Goal: Task Accomplishment & Management: Manage account settings

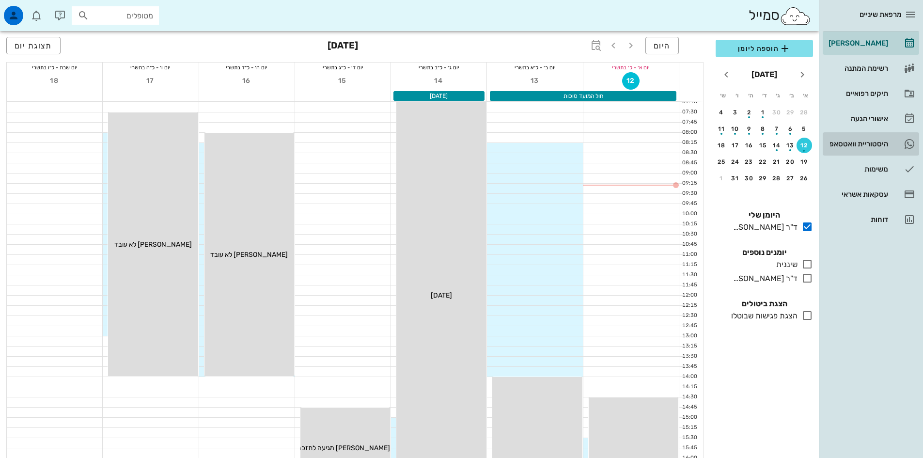
click at [868, 145] on div "היסטוריית וואטסאפ" at bounding box center [858, 144] width 62 height 8
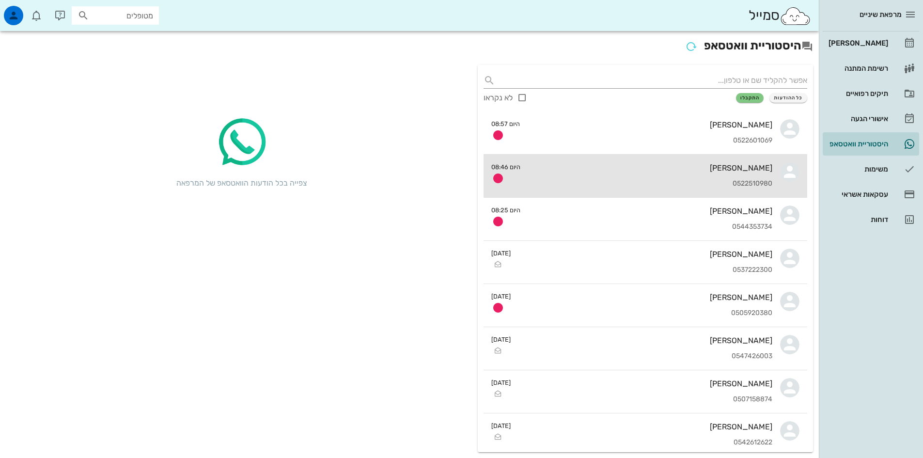
click at [624, 181] on div "0522510980" at bounding box center [650, 184] width 244 height 8
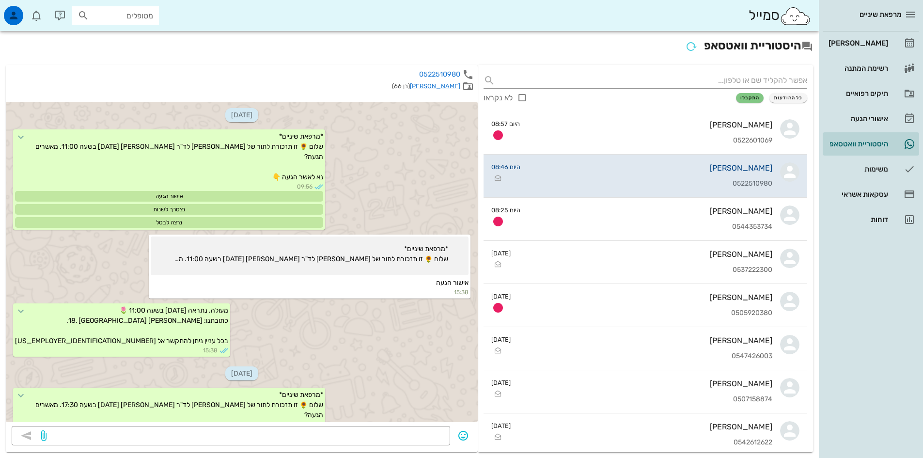
scroll to position [537, 0]
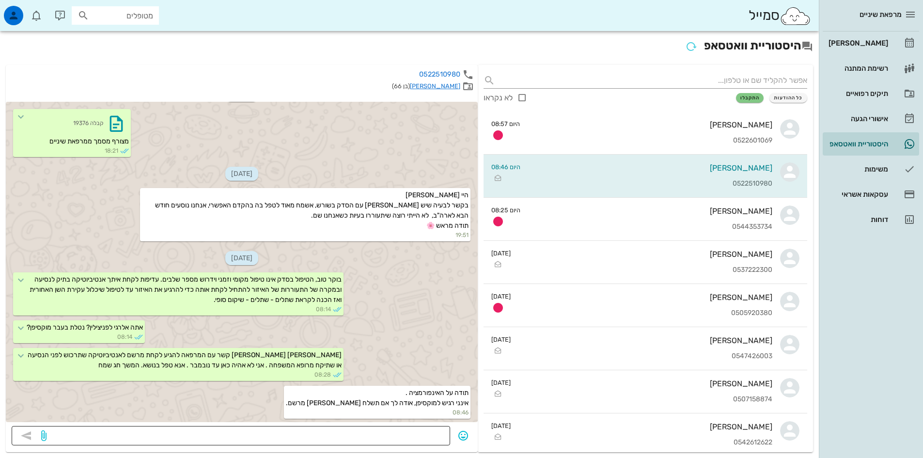
click at [397, 439] on textarea at bounding box center [246, 437] width 396 height 16
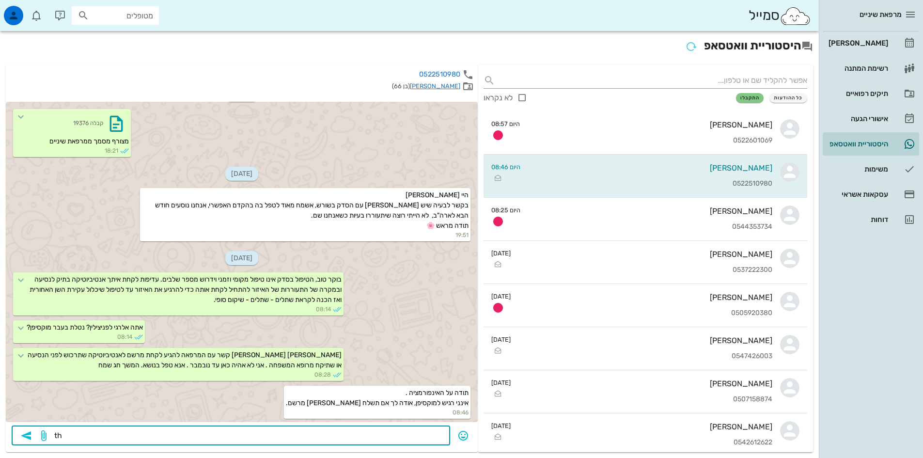
type textarea "t"
type textarea "אין אפשרות לקבלת התרופה עם מרשם במייל צריך את המקור. אפשרי לשלוח לך ותנסה. לבחי…"
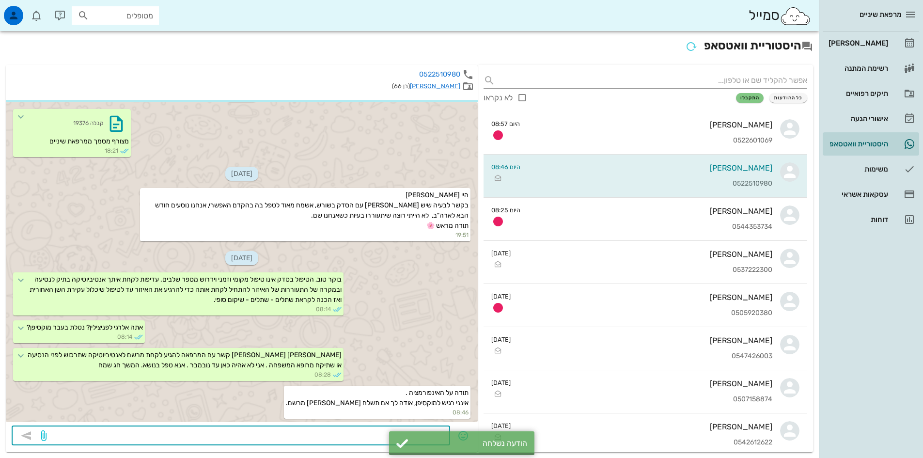
scroll to position [565, 0]
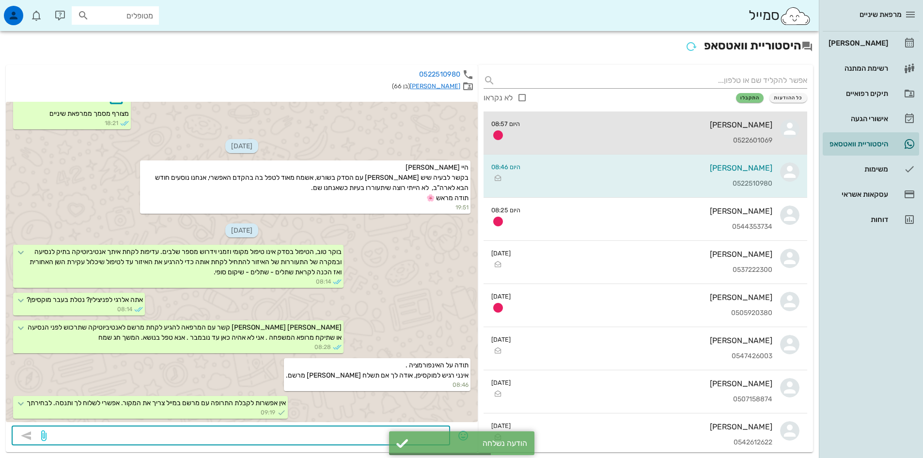
click at [706, 133] on div "[PERSON_NAME] 0522601069" at bounding box center [650, 132] width 245 height 43
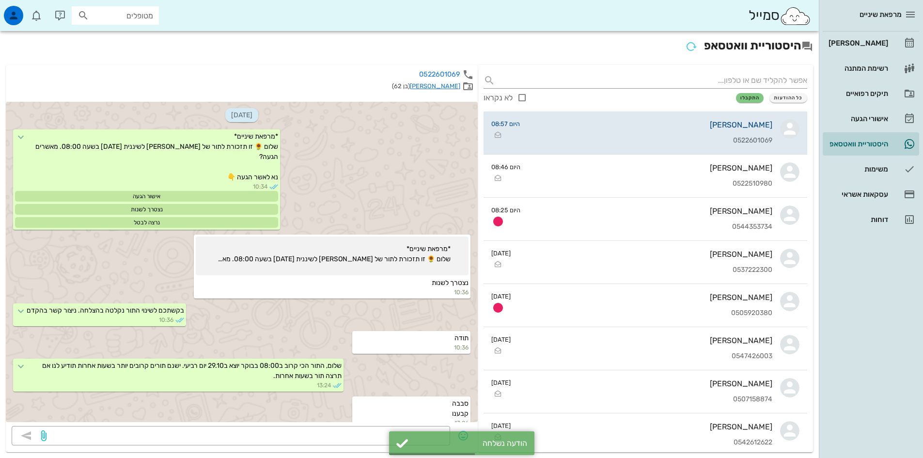
scroll to position [661, 0]
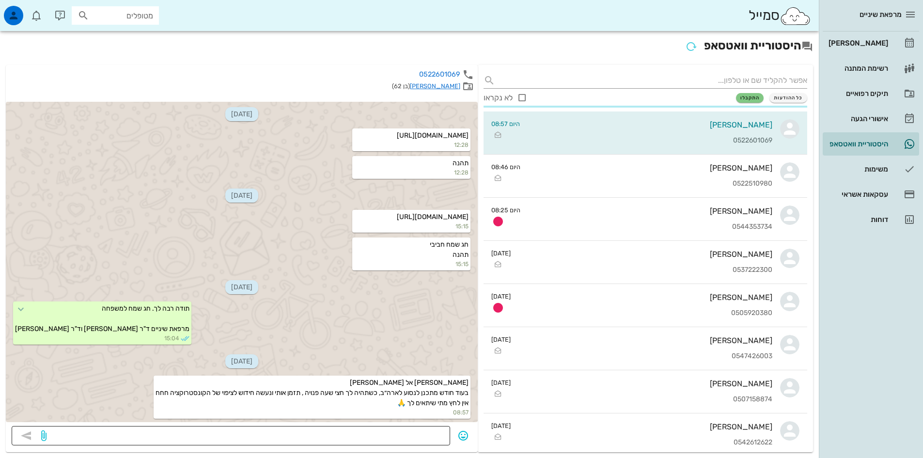
click at [418, 430] on textarea at bounding box center [246, 437] width 396 height 16
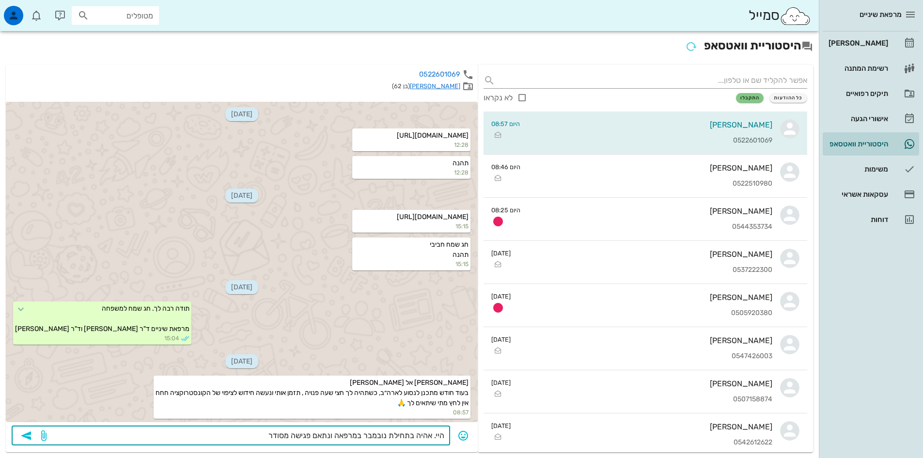
type textarea "היי. אהיה בתחילת נובמבר במרפאה ונתאם פגישה מסודרת"
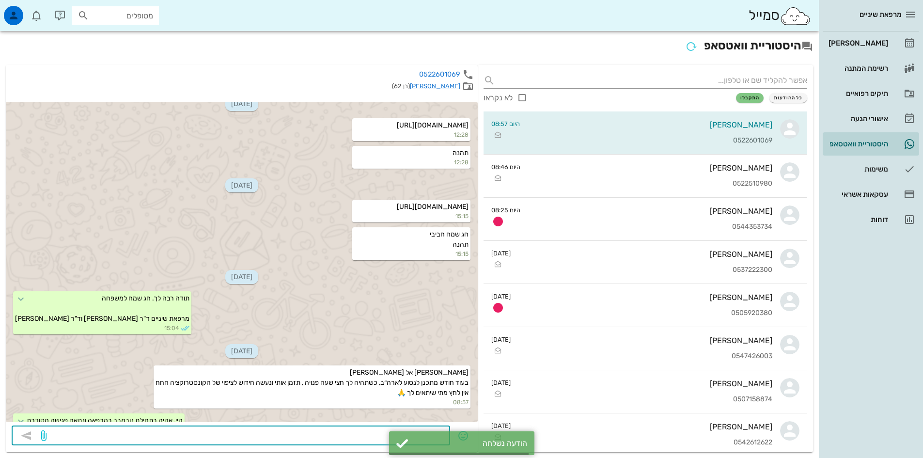
scroll to position [688, 0]
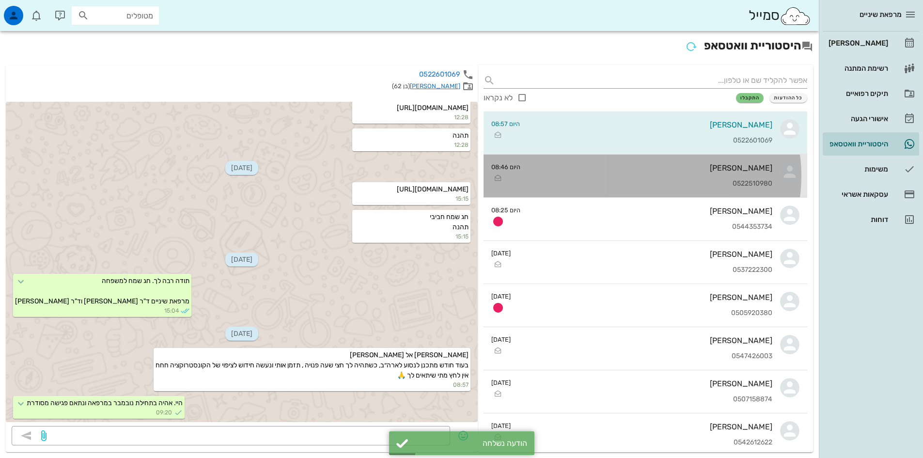
click at [575, 179] on div "[PERSON_NAME] 0522510980" at bounding box center [650, 176] width 244 height 43
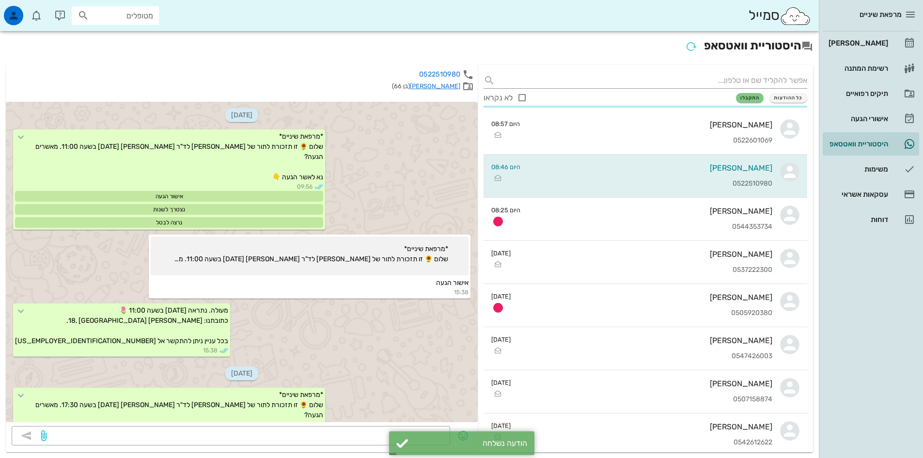
scroll to position [565, 0]
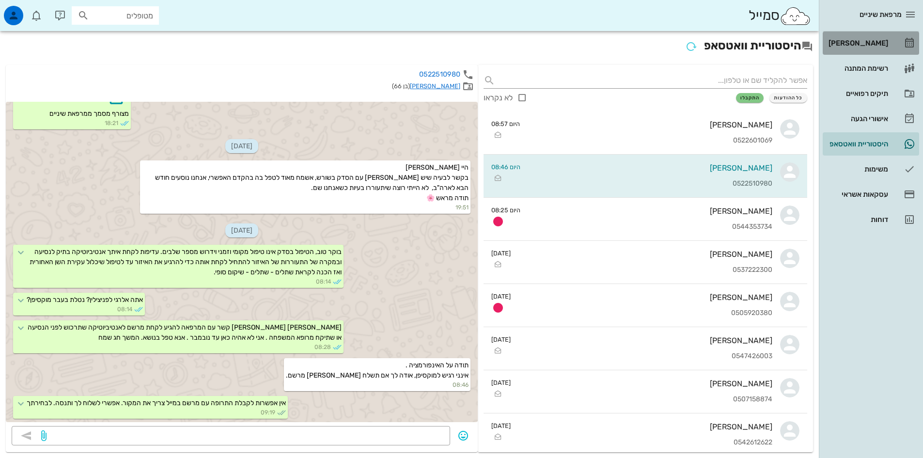
click at [863, 42] on div "[PERSON_NAME]" at bounding box center [858, 43] width 62 height 8
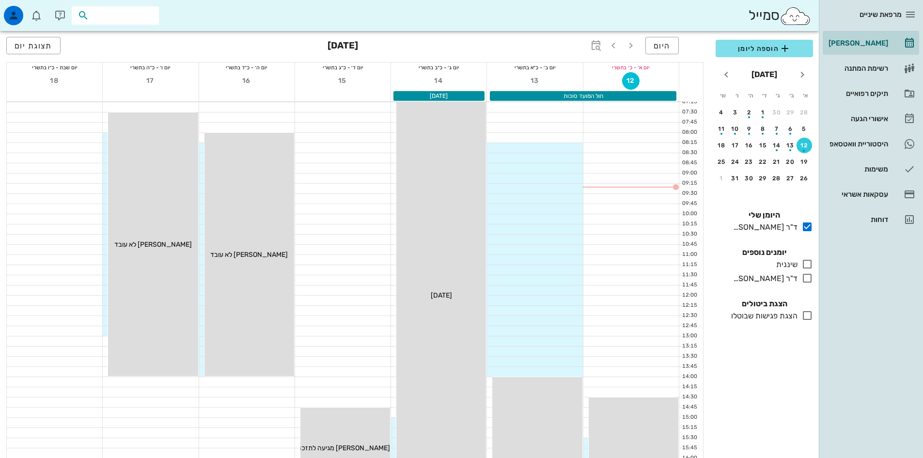
click at [126, 12] on input "text" at bounding box center [122, 15] width 62 height 13
type input "[PERSON_NAME]"
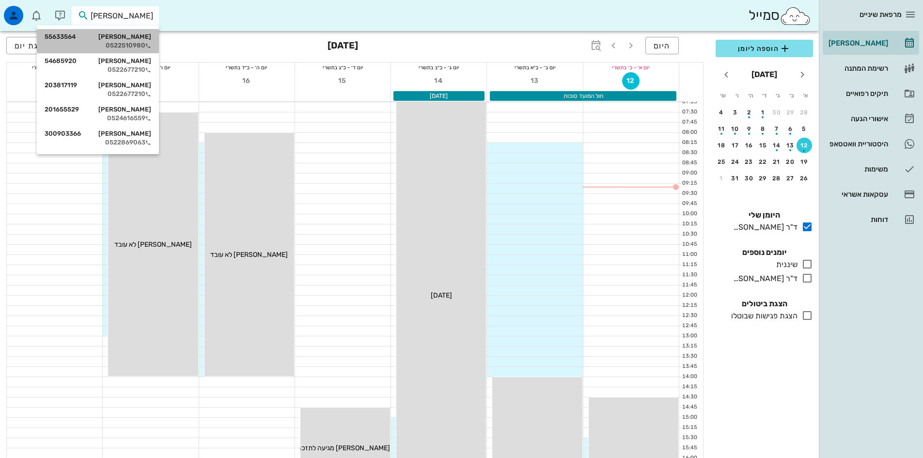
click at [130, 41] on div "[PERSON_NAME] 55633564 0522510980" at bounding box center [98, 41] width 107 height 24
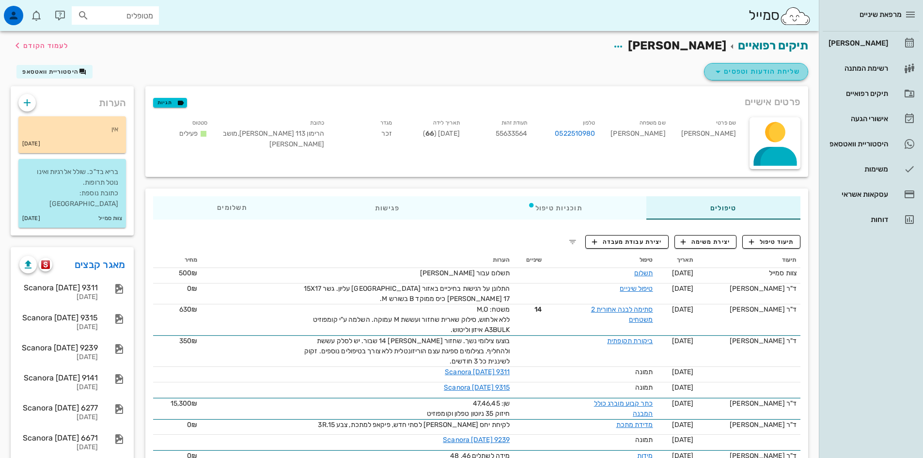
click at [774, 69] on span "שליחת הודעות וטפסים" at bounding box center [757, 72] width 88 height 12
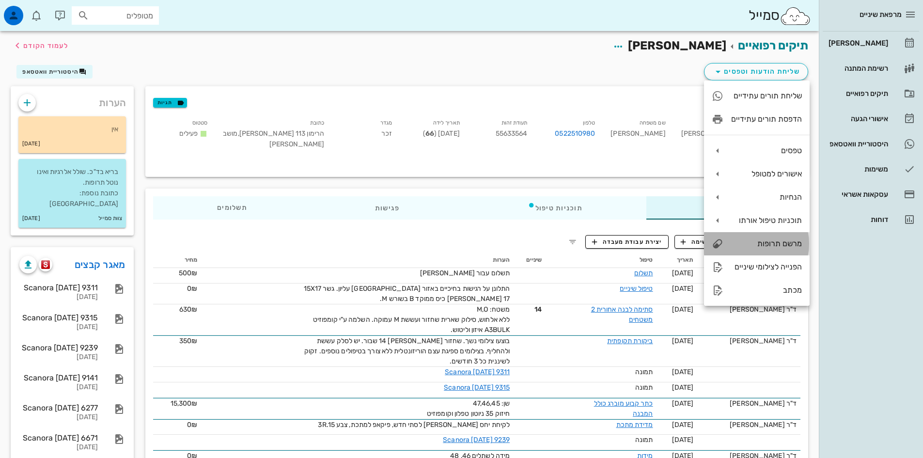
click at [774, 242] on div "מרשם תרופות" at bounding box center [766, 243] width 71 height 9
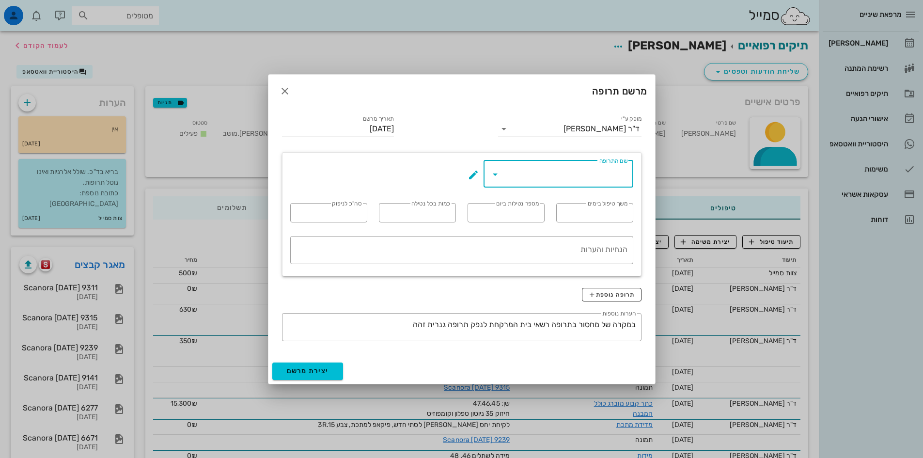
click at [593, 180] on input "שם התרופה" at bounding box center [565, 174] width 125 height 16
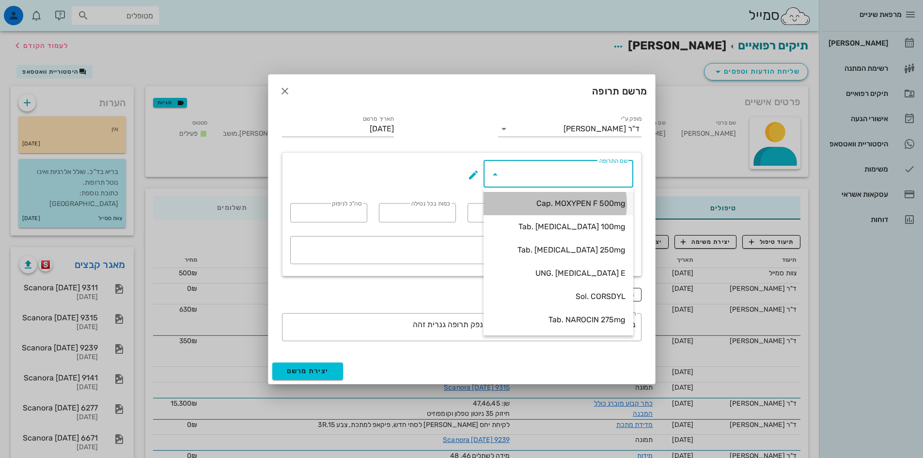
click at [598, 204] on div "Cap. MOXYPEN F 500mg" at bounding box center [558, 203] width 134 height 9
type input "Cap. MOXYPEN F 500mg"
type input "5"
type input "3"
type input "1"
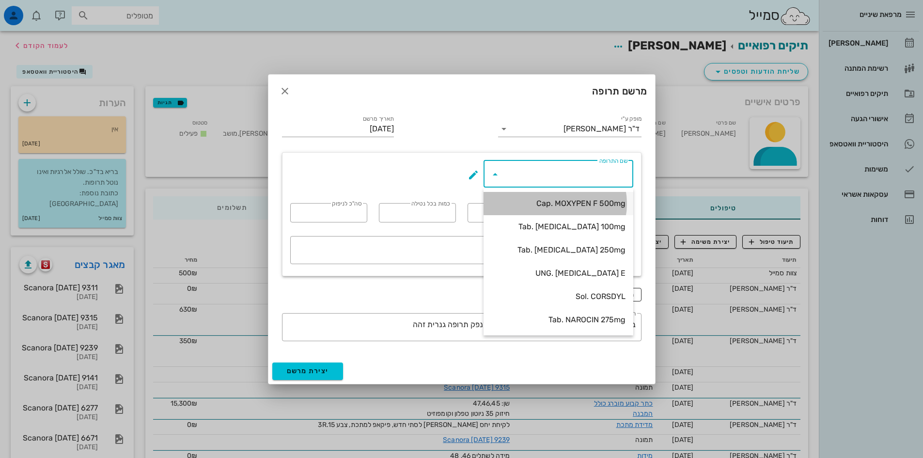
type input "15"
type textarea "קפסולה אחת כל 8 שעות במשך חמישה ימים"
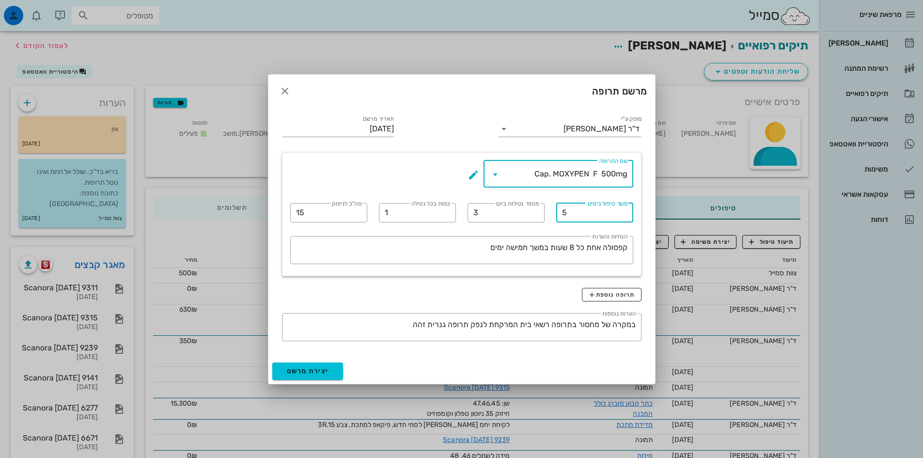
click at [564, 214] on input "5" at bounding box center [594, 213] width 65 height 16
type input "7"
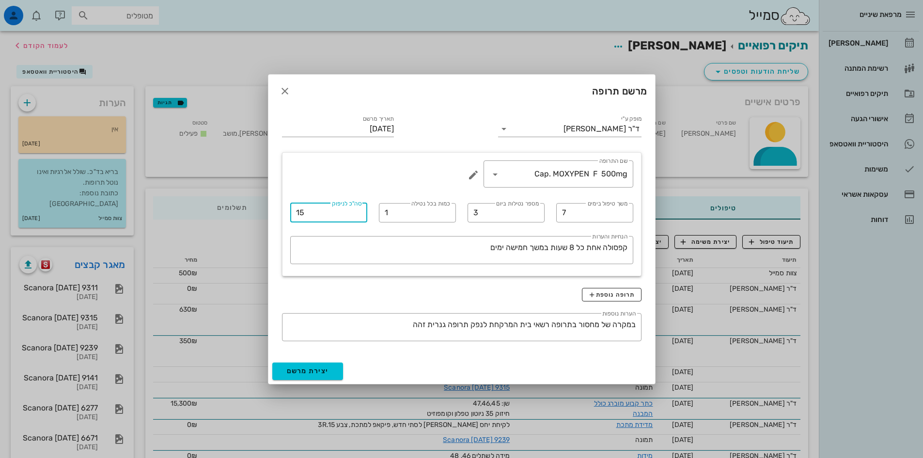
drag, startPoint x: 304, startPoint y: 209, endPoint x: 286, endPoint y: 211, distance: 17.5
click at [286, 211] on div "​ סה"כ לניפוק 15" at bounding box center [329, 213] width 89 height 33
type input "20"
click at [326, 370] on span "יצירת מרשם" at bounding box center [308, 371] width 42 height 8
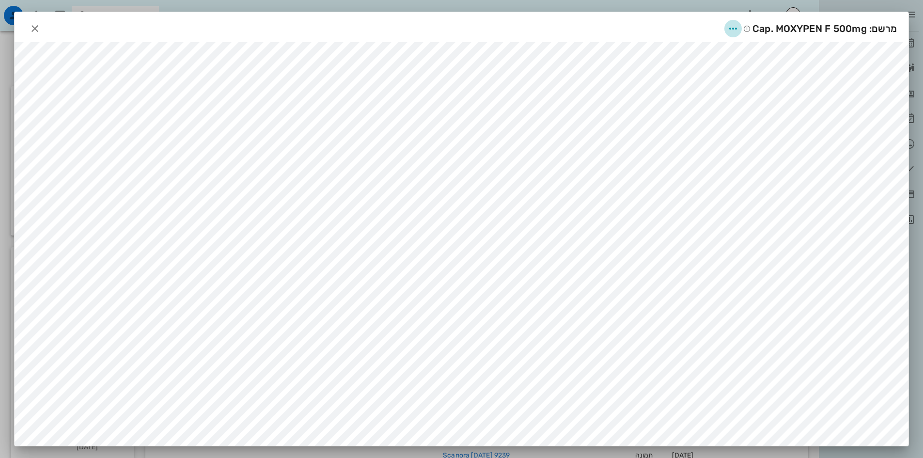
click at [739, 27] on icon "button" at bounding box center [734, 29] width 12 height 12
click at [717, 74] on div "שיתוף" at bounding box center [723, 75] width 27 height 9
click at [641, 105] on div "שליחה בוואטסאפ" at bounding box center [648, 102] width 54 height 9
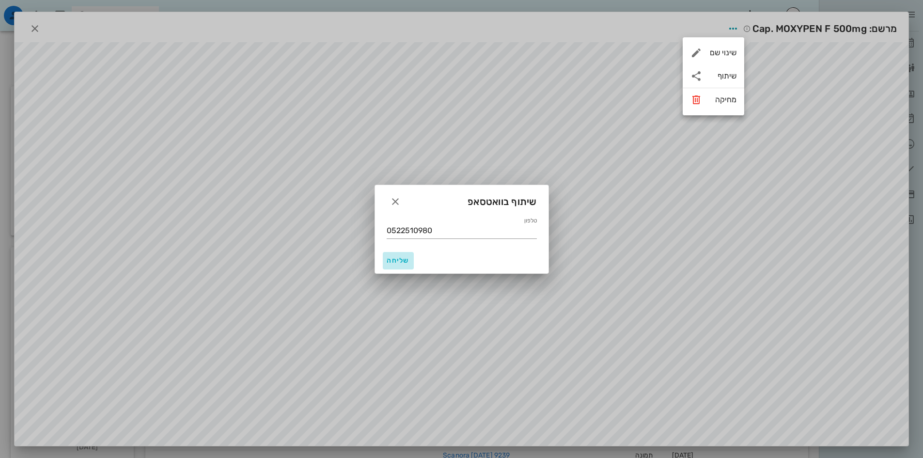
click at [401, 256] on span "שליחה" at bounding box center [398, 260] width 23 height 8
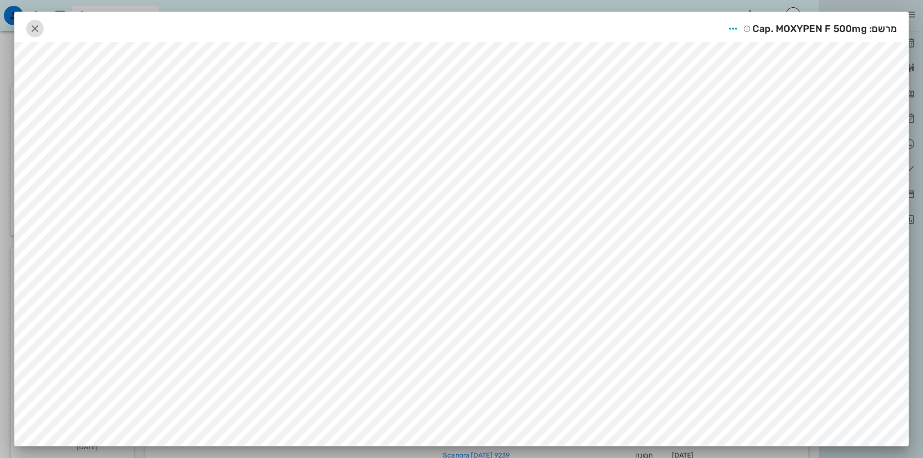
click at [37, 30] on icon "button" at bounding box center [35, 29] width 12 height 12
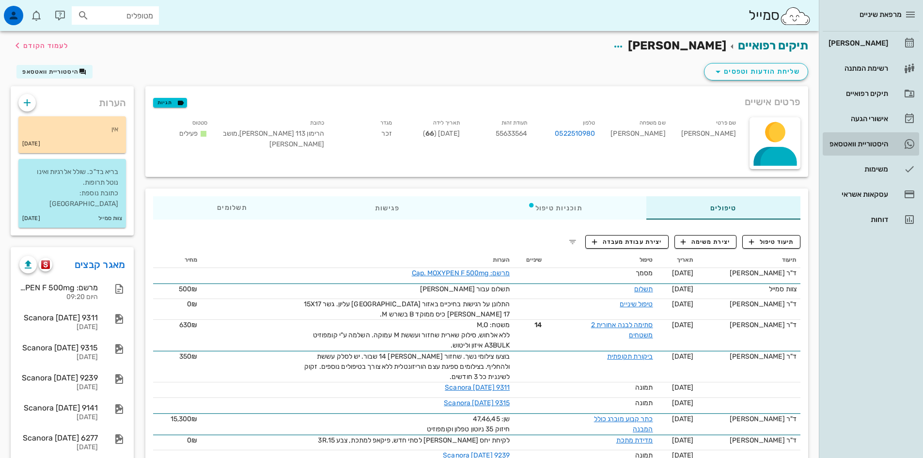
click at [874, 146] on div "היסטוריית וואטסאפ" at bounding box center [858, 144] width 62 height 8
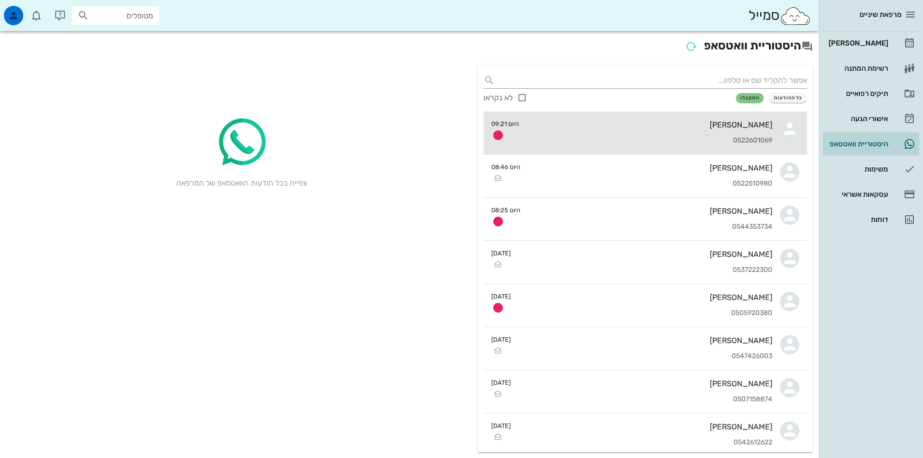
click at [716, 139] on div "0522601069" at bounding box center [650, 141] width 246 height 8
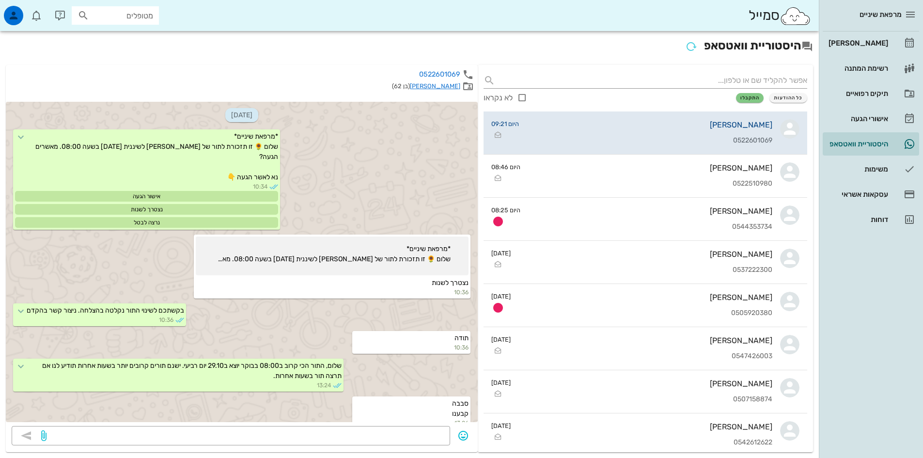
scroll to position [726, 0]
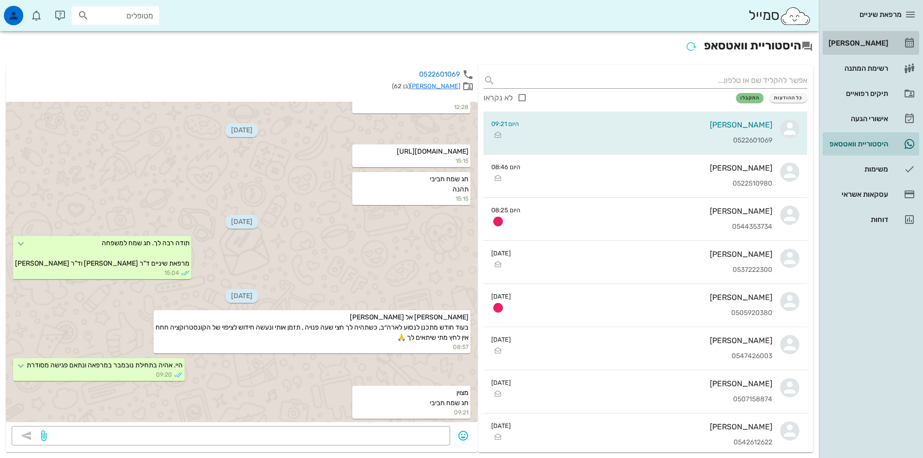
click at [865, 40] on div "[PERSON_NAME]" at bounding box center [858, 43] width 62 height 8
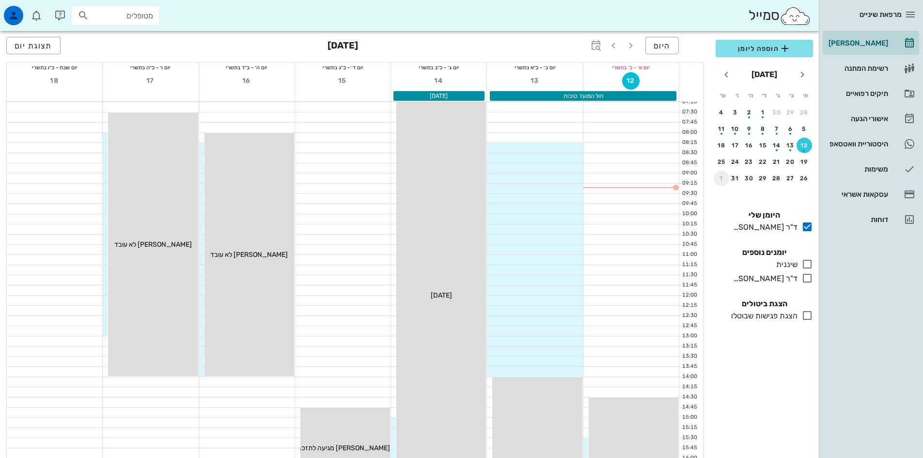
click at [720, 181] on div "1" at bounding box center [722, 178] width 16 height 7
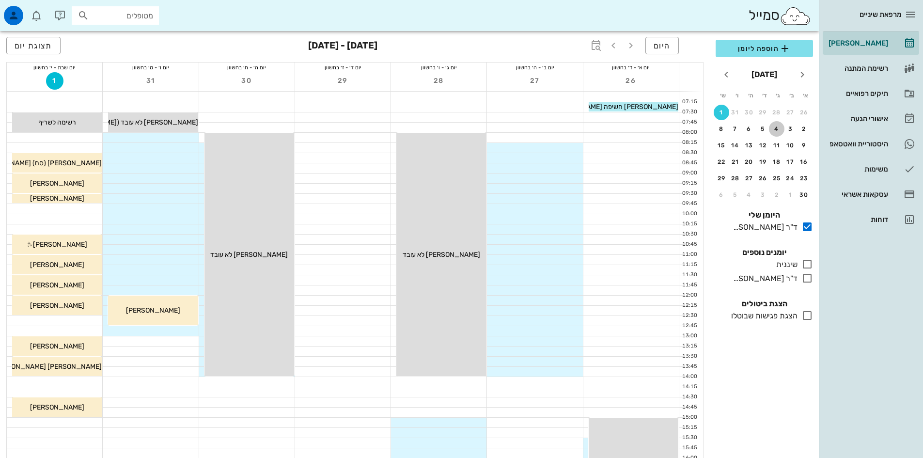
click at [776, 127] on div "4" at bounding box center [777, 129] width 16 height 7
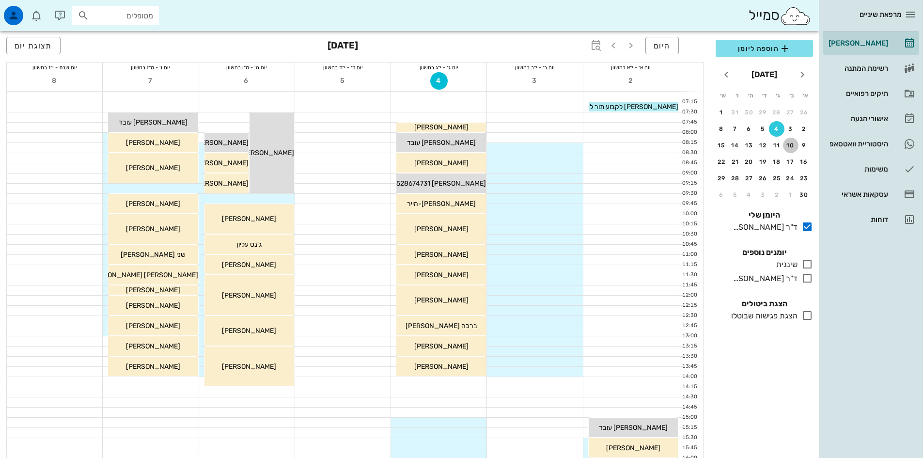
click at [792, 146] on div "10" at bounding box center [791, 145] width 16 height 7
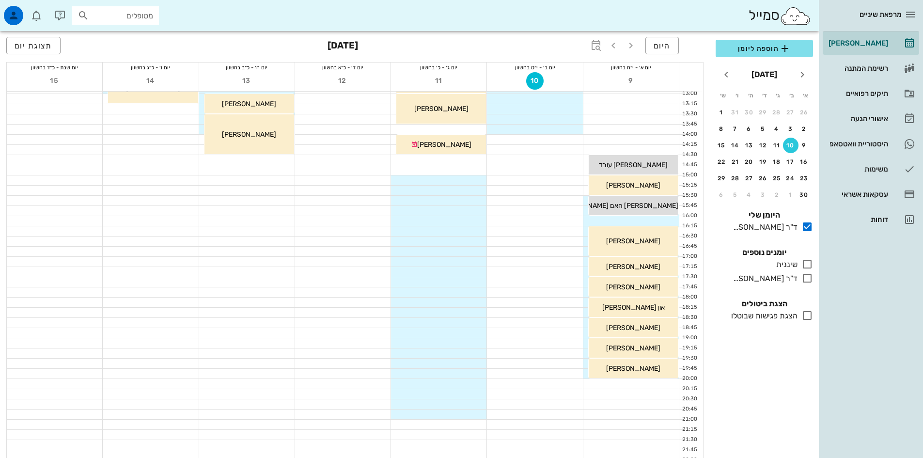
scroll to position [145, 0]
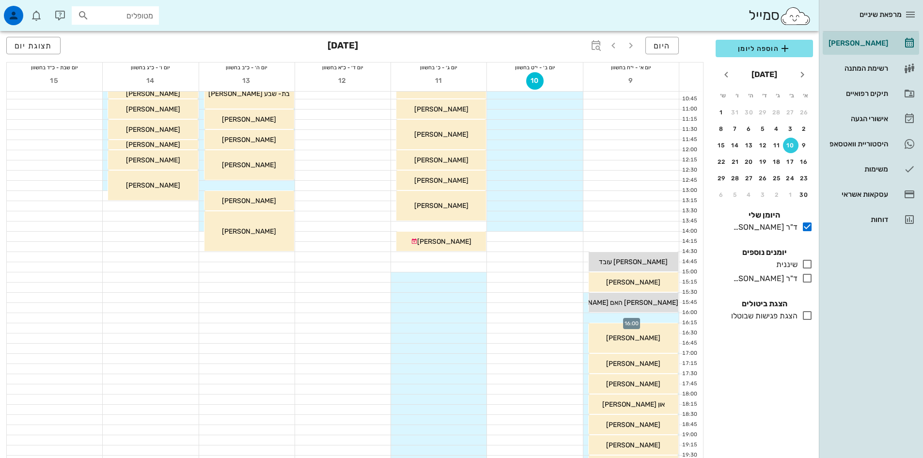
click at [646, 318] on div at bounding box center [631, 318] width 95 height 10
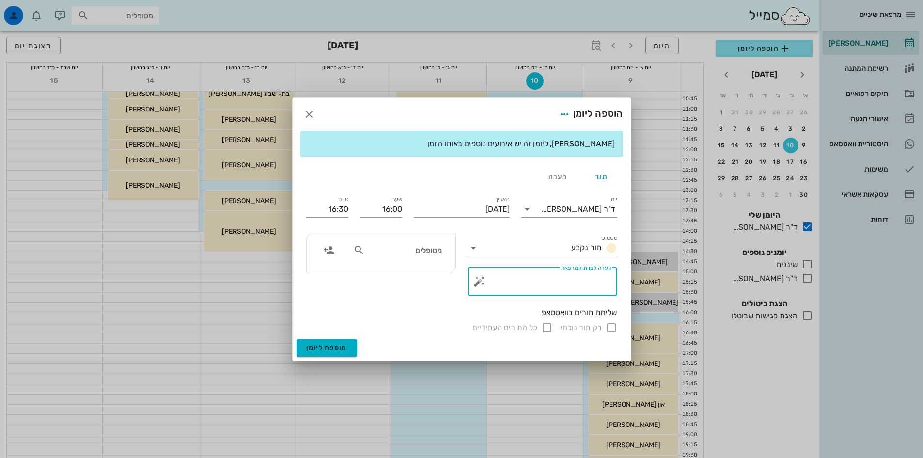
click at [581, 273] on div "הערה לצוות המרפאה" at bounding box center [546, 282] width 130 height 28
click at [406, 255] on input "text" at bounding box center [404, 250] width 75 height 13
click at [331, 251] on icon "button" at bounding box center [329, 250] width 12 height 12
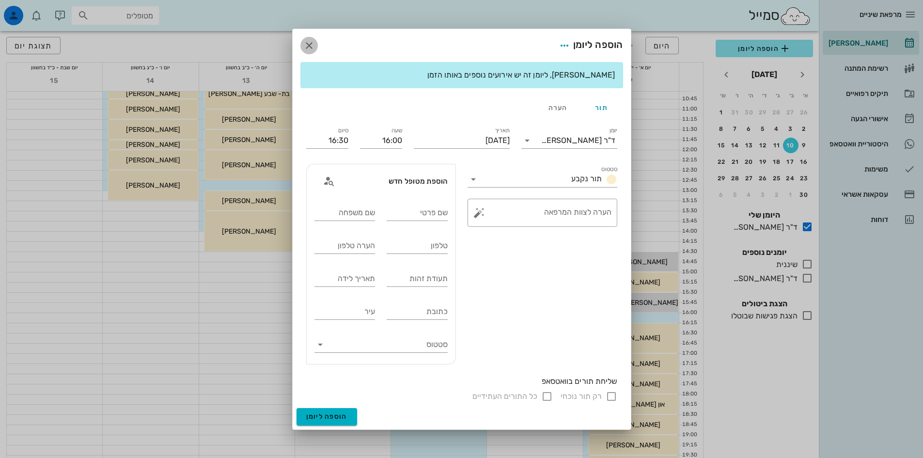
drag, startPoint x: 310, startPoint y: 50, endPoint x: 316, endPoint y: 55, distance: 7.2
click at [311, 50] on icon "button" at bounding box center [309, 46] width 12 height 12
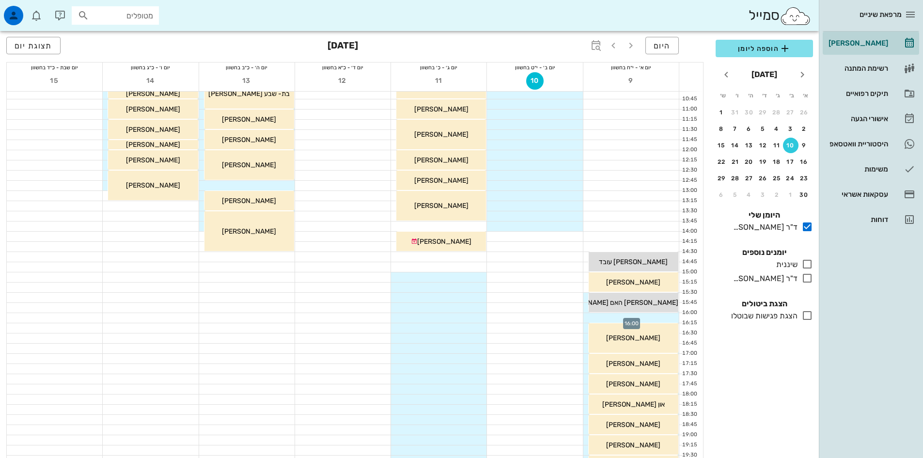
click at [606, 317] on div at bounding box center [631, 318] width 95 height 10
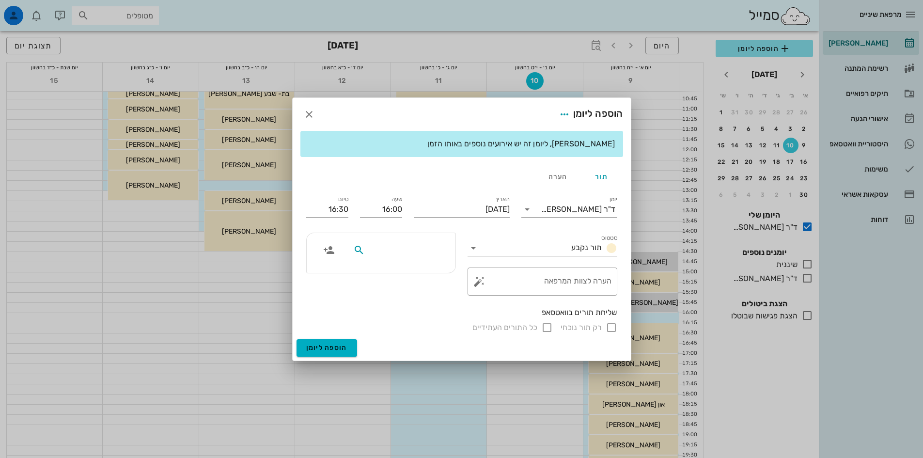
click at [432, 247] on input "text" at bounding box center [404, 250] width 75 height 13
type input "[PERSON_NAME] מ"
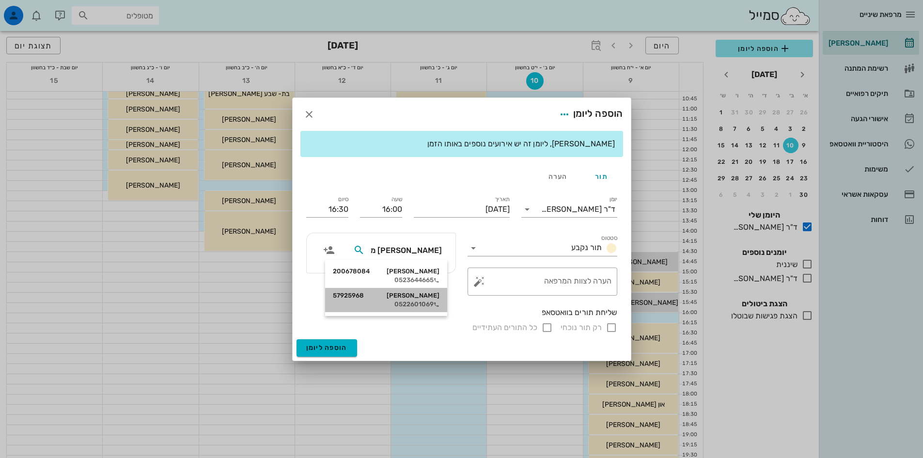
click at [426, 304] on div "0522601069" at bounding box center [386, 305] width 107 height 8
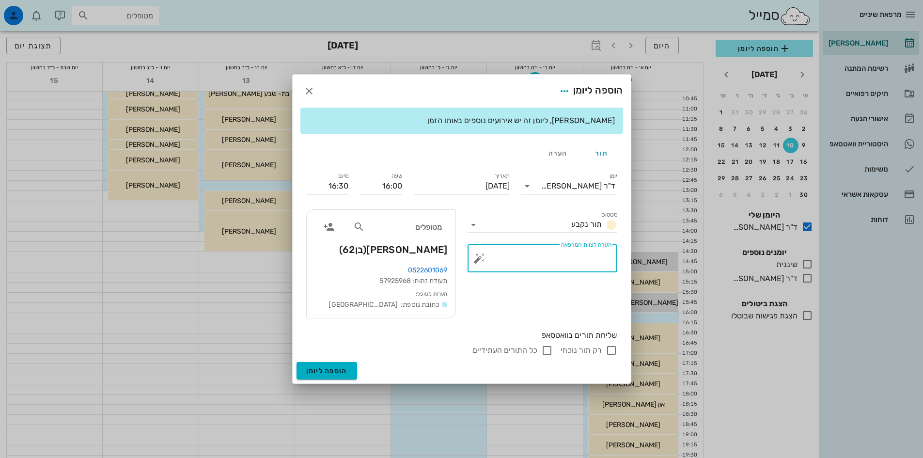
click at [583, 260] on textarea "הערה לצוות המרפאה" at bounding box center [546, 260] width 130 height 23
type textarea "ספלינט"
click at [331, 187] on input "16:30" at bounding box center [327, 186] width 42 height 16
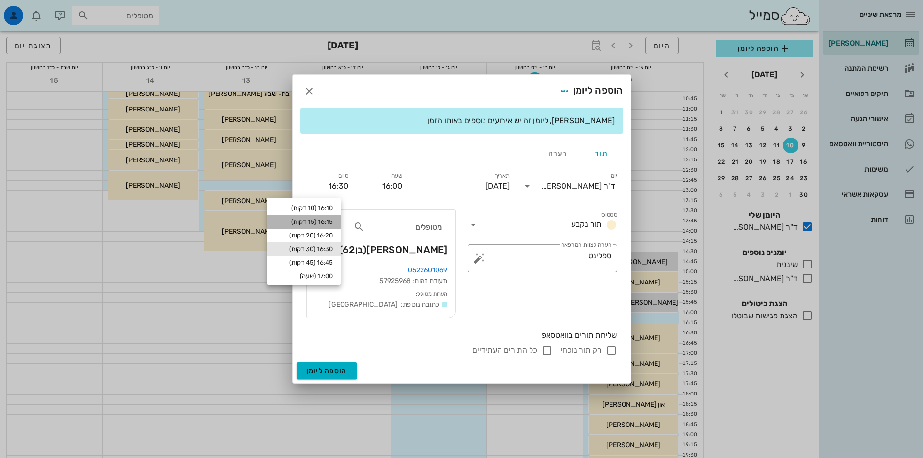
click at [333, 224] on div "16:15 (15 דקות)" at bounding box center [304, 222] width 58 height 8
type input "16:15"
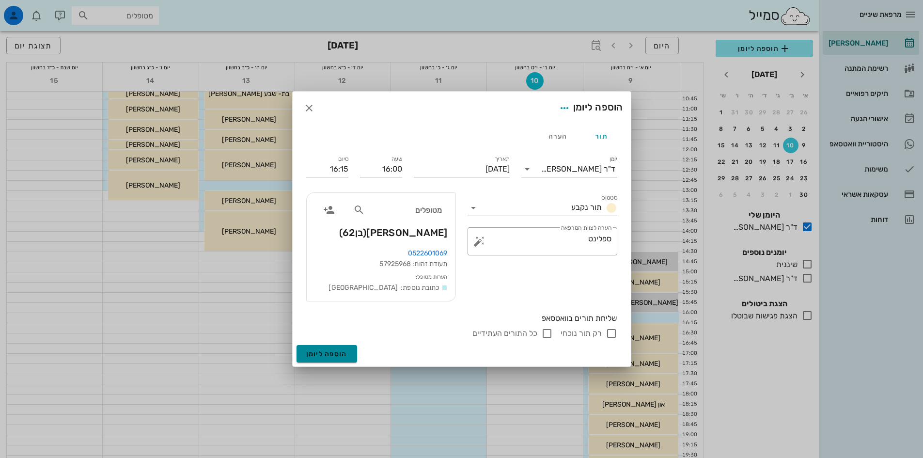
click at [343, 355] on span "הוספה ליומן" at bounding box center [326, 354] width 41 height 8
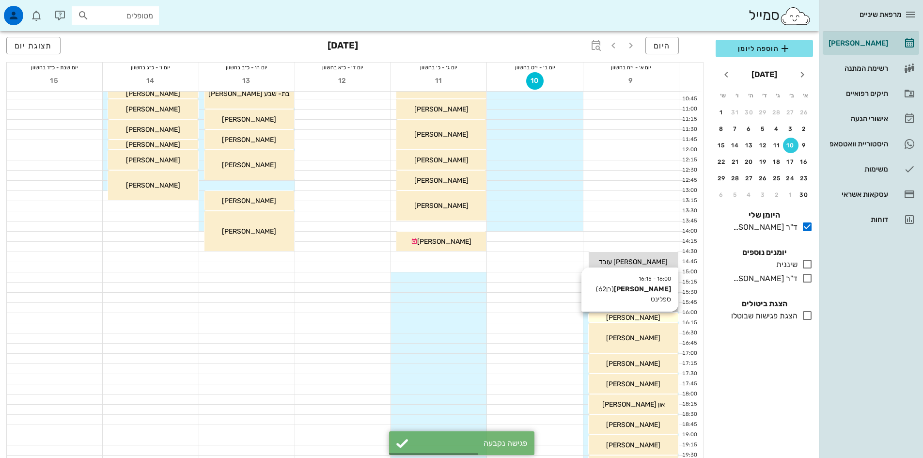
click at [658, 318] on div "[PERSON_NAME]" at bounding box center [634, 318] width 90 height 10
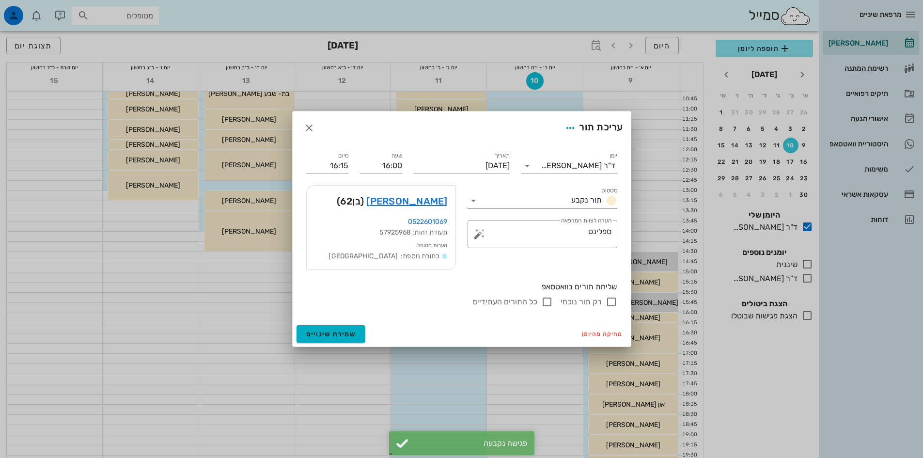
click at [612, 302] on input "רק תור נוכחי" at bounding box center [612, 302] width 12 height 12
checkbox input "false"
click at [613, 303] on input "רק תור נוכחי" at bounding box center [612, 302] width 12 height 12
click at [306, 125] on icon "button" at bounding box center [309, 128] width 12 height 12
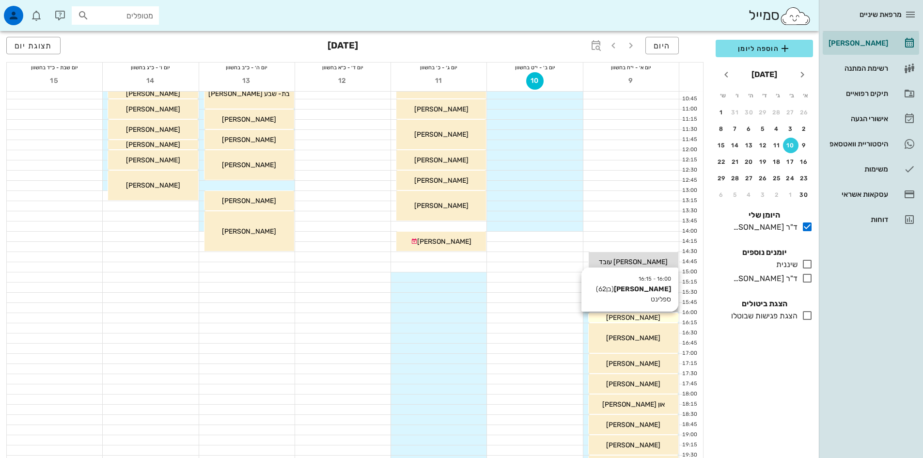
click at [632, 317] on span "[PERSON_NAME]" at bounding box center [633, 318] width 54 height 8
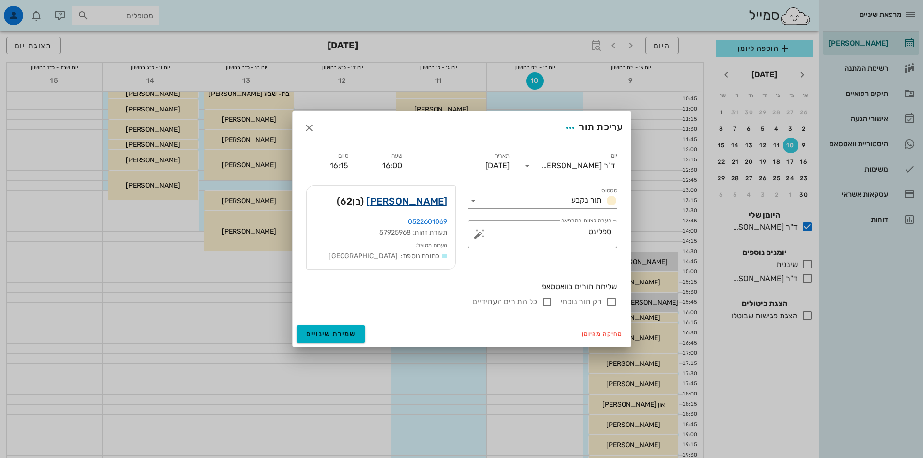
click at [436, 204] on link "[PERSON_NAME]" at bounding box center [406, 201] width 81 height 16
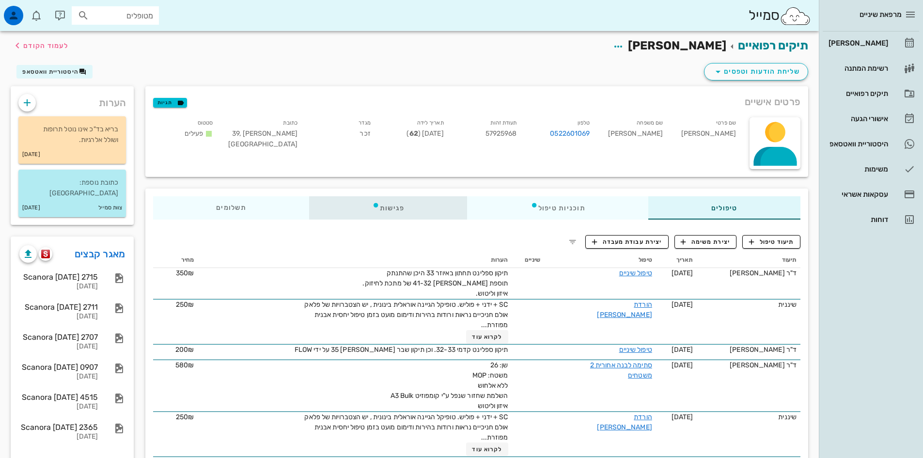
click at [402, 208] on div "פגישות" at bounding box center [388, 207] width 158 height 23
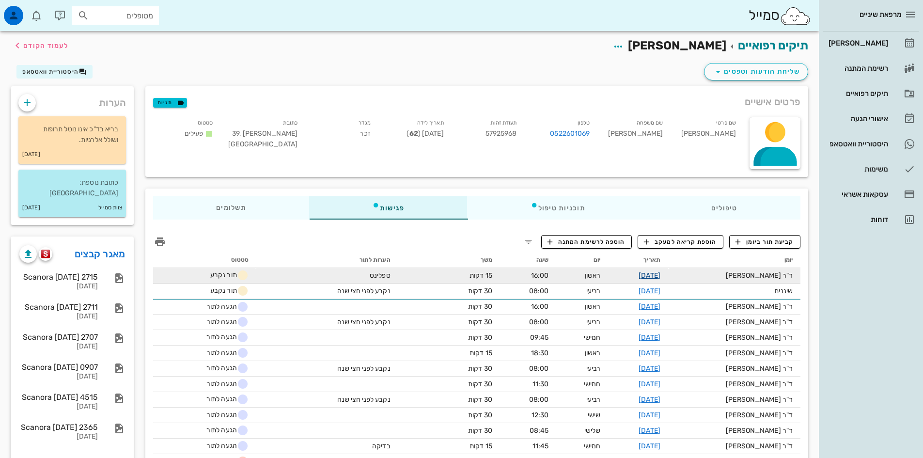
click at [661, 276] on link "[DATE]" at bounding box center [650, 275] width 22 height 8
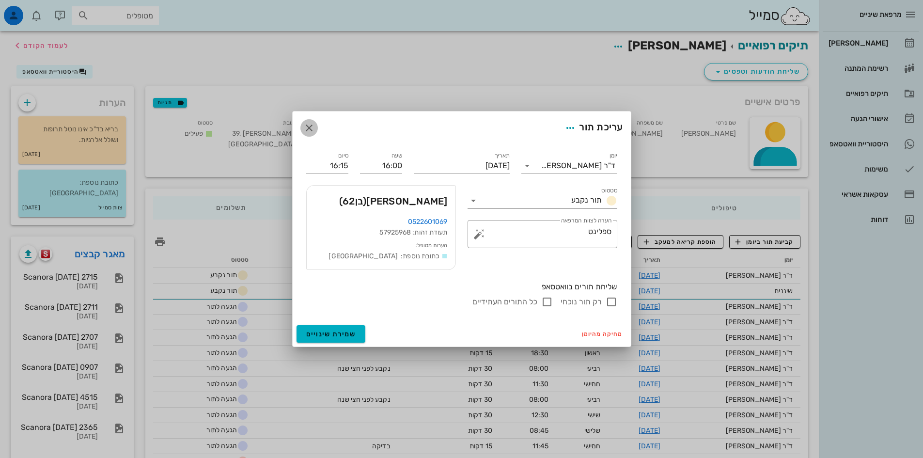
click at [307, 127] on icon "button" at bounding box center [309, 128] width 12 height 12
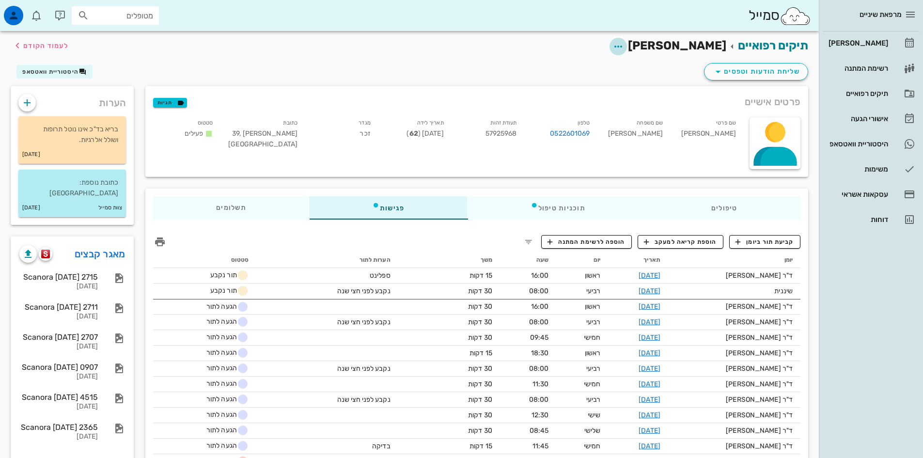
click at [624, 46] on icon "button" at bounding box center [619, 47] width 12 height 12
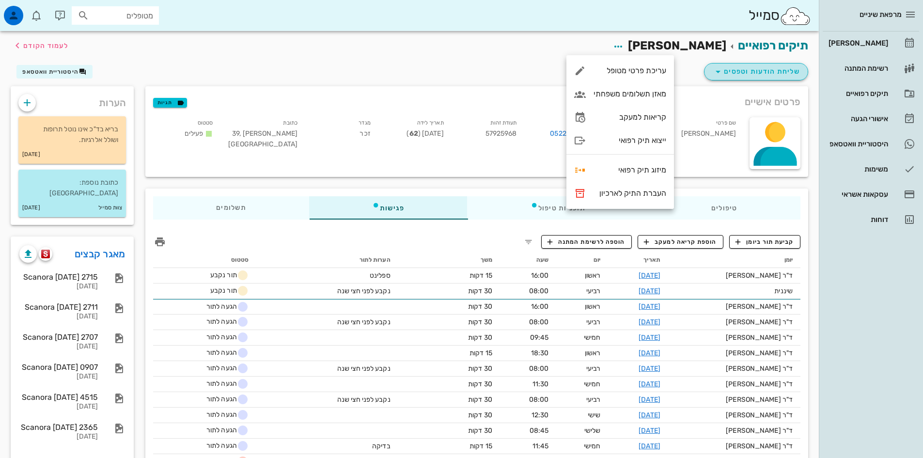
click at [727, 72] on span "שליחת הודעות וטפסים" at bounding box center [757, 72] width 88 height 12
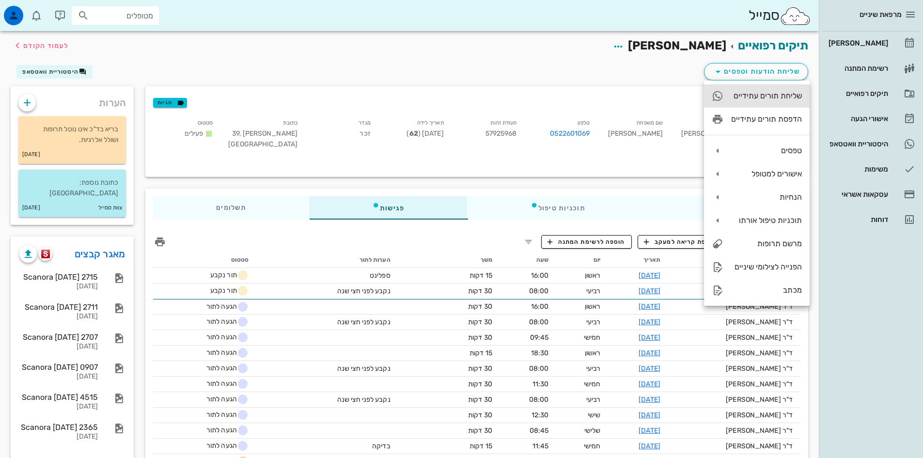
click at [737, 92] on div "שליחת תורים עתידיים" at bounding box center [766, 95] width 71 height 9
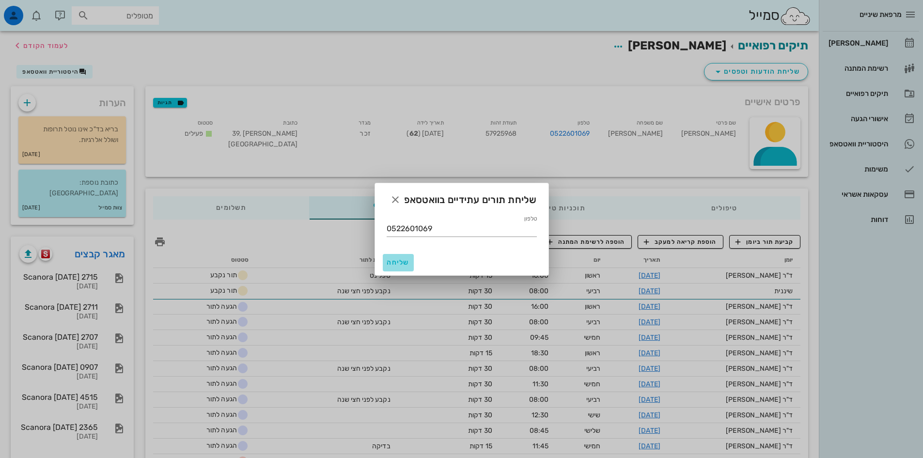
click at [405, 262] on span "שליחה" at bounding box center [398, 262] width 23 height 8
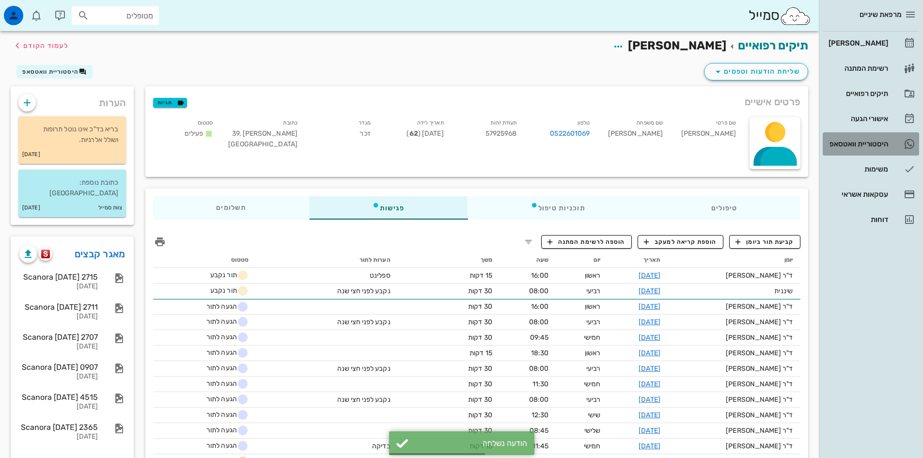
click at [864, 143] on div "היסטוריית וואטסאפ" at bounding box center [858, 144] width 62 height 8
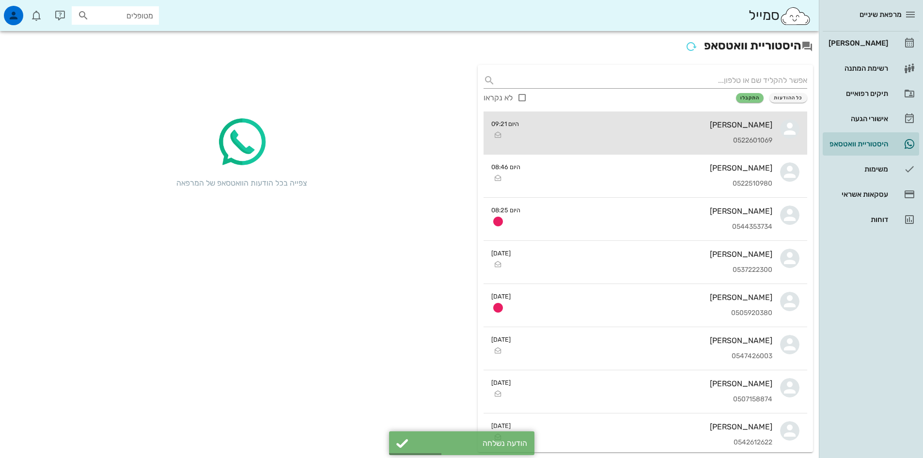
click at [711, 134] on div "[PERSON_NAME] 0522601069" at bounding box center [650, 132] width 246 height 43
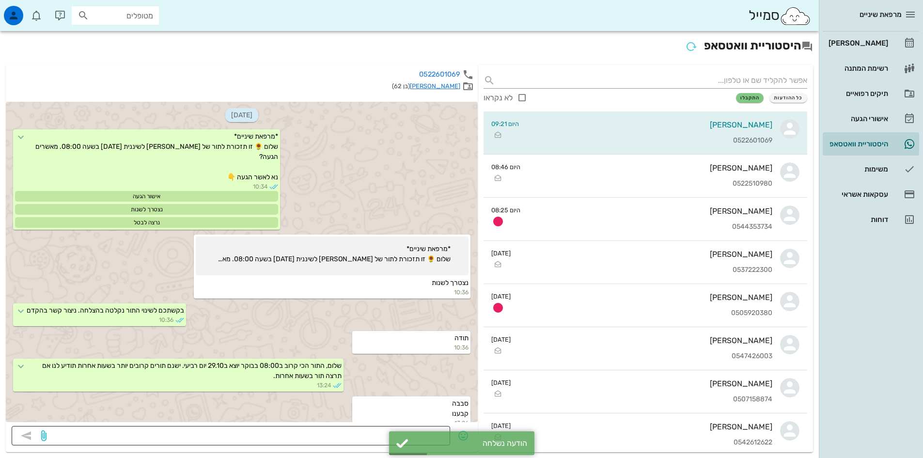
scroll to position [774, 0]
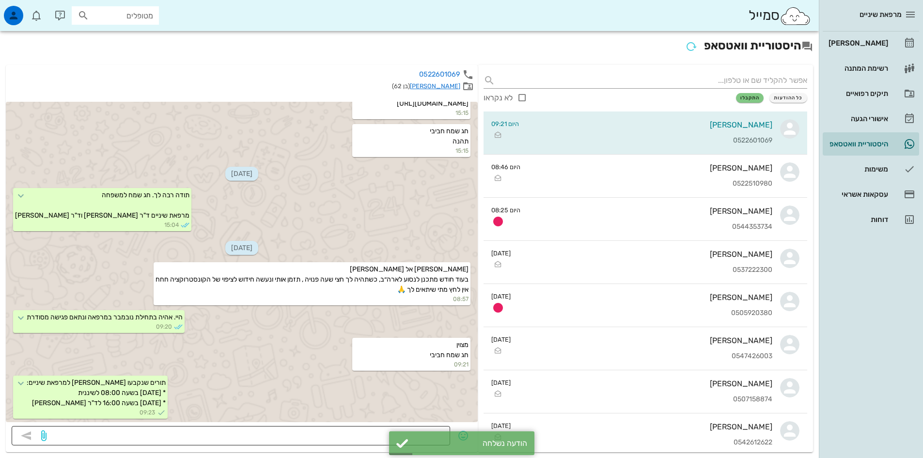
click at [387, 433] on textarea at bounding box center [246, 437] width 396 height 16
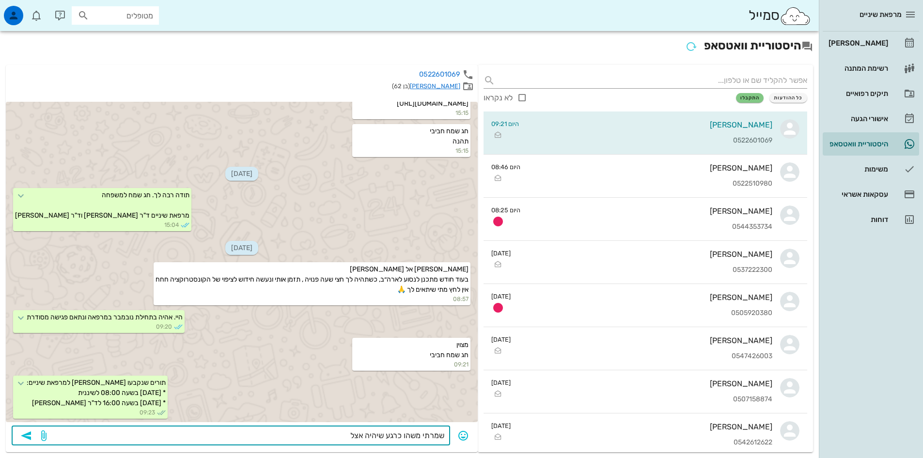
type textarea "שמרתי משהו כרגע שיהיה אצלך"
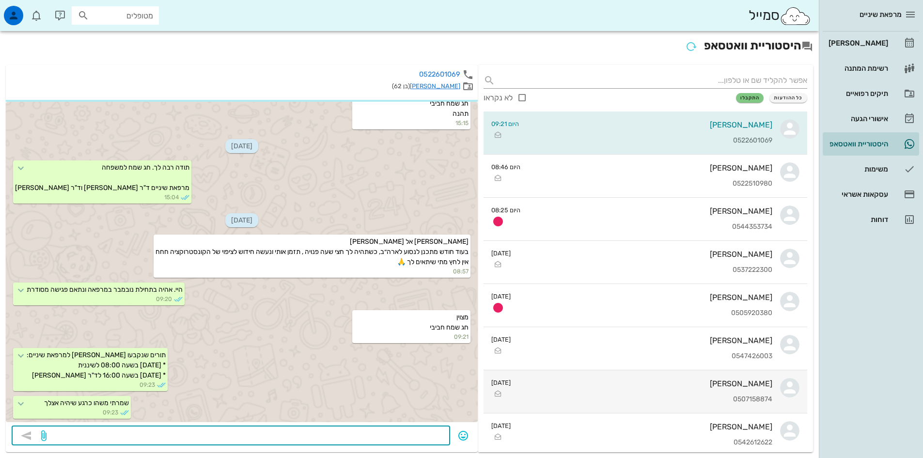
scroll to position [840, 0]
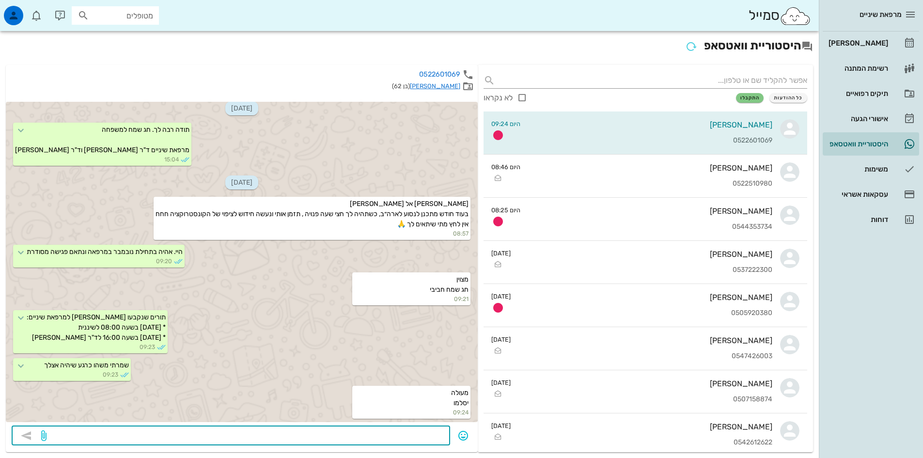
click at [413, 432] on textarea at bounding box center [246, 437] width 396 height 16
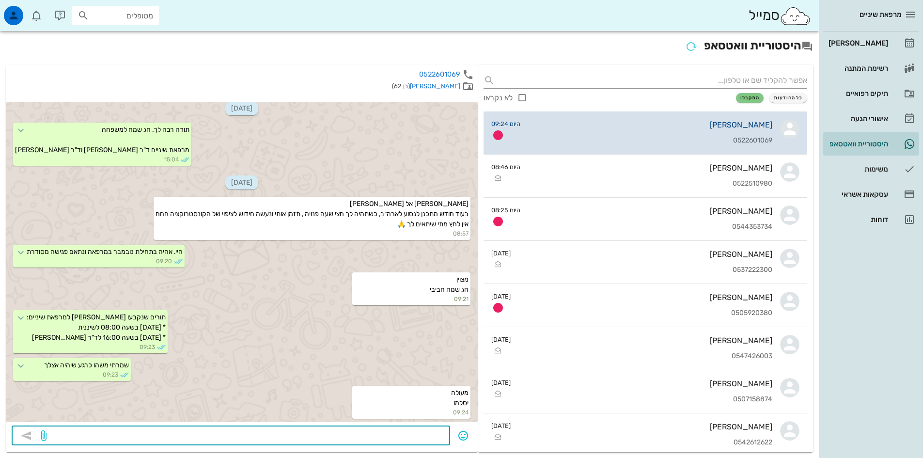
click at [625, 125] on div "[PERSON_NAME]" at bounding box center [650, 124] width 244 height 9
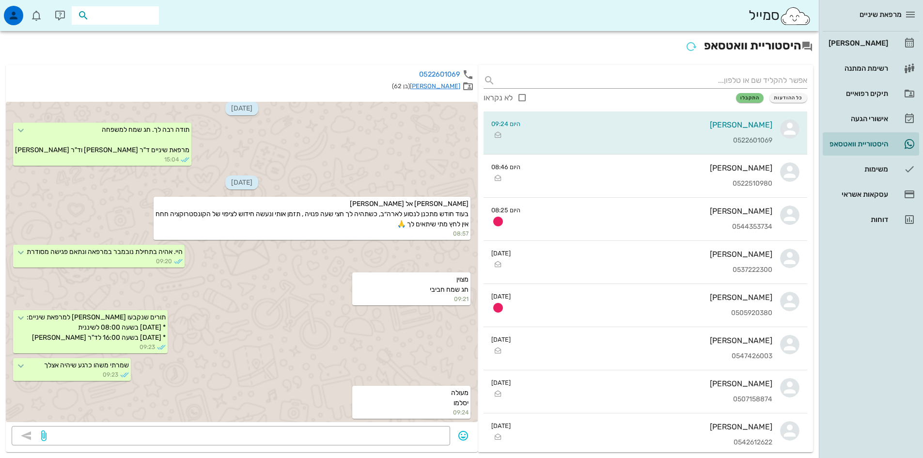
drag, startPoint x: 143, startPoint y: 17, endPoint x: 145, endPoint y: 9, distance: 8.0
click at [144, 16] on input "text" at bounding box center [122, 15] width 62 height 13
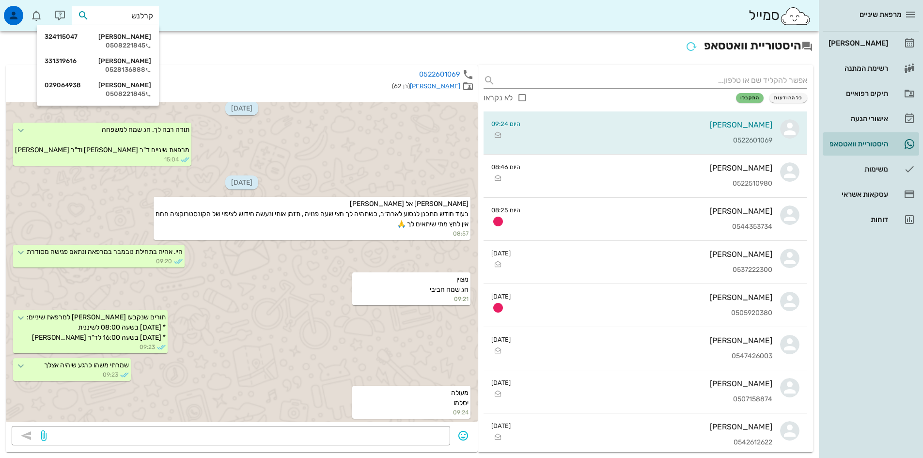
type input "קרלנשט"
click at [92, 65] on div "[PERSON_NAME] 331319616 0528136888" at bounding box center [98, 65] width 107 height 24
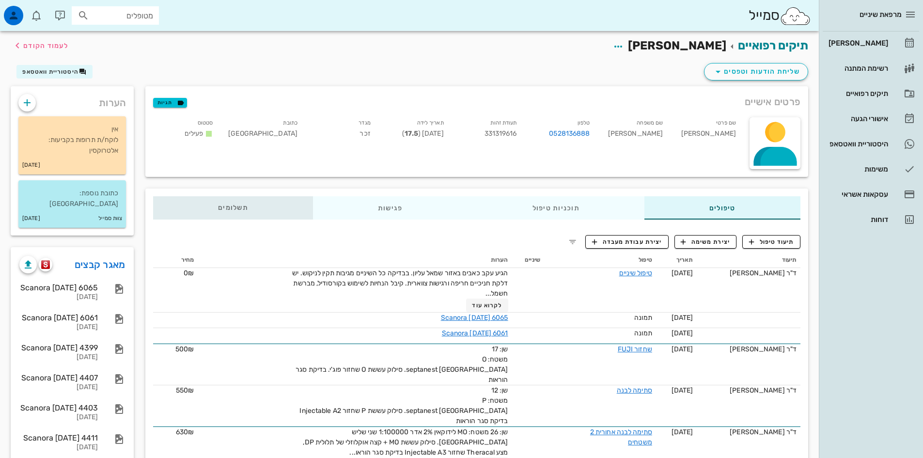
click at [228, 212] on div "תשלומים 0₪" at bounding box center [233, 207] width 160 height 23
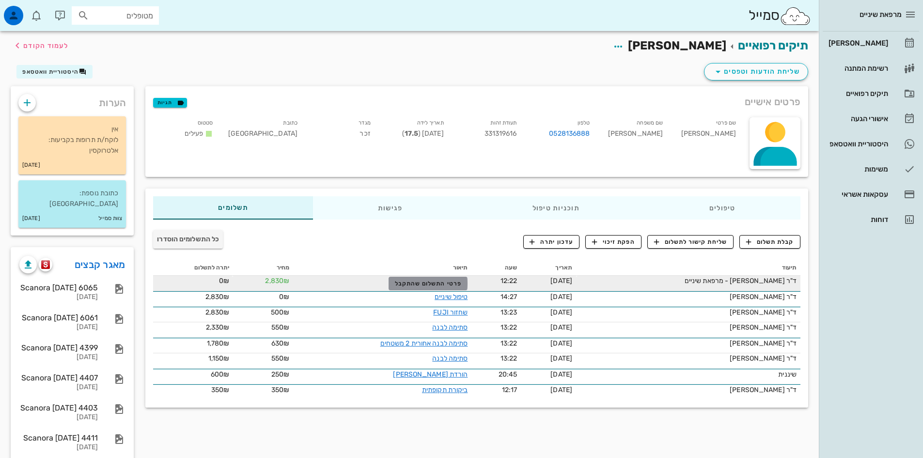
click at [439, 281] on span "פרטי התשלום שהתקבל" at bounding box center [428, 283] width 67 height 7
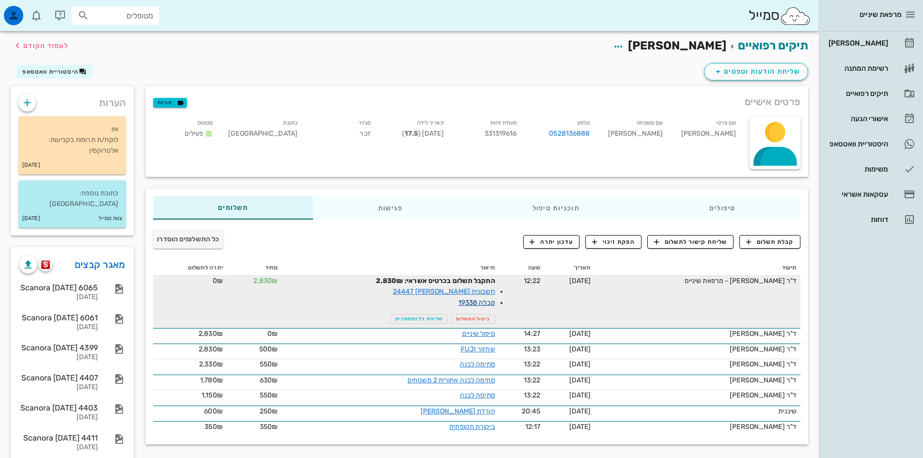
click at [481, 304] on link "קבלה 19338" at bounding box center [477, 303] width 37 height 8
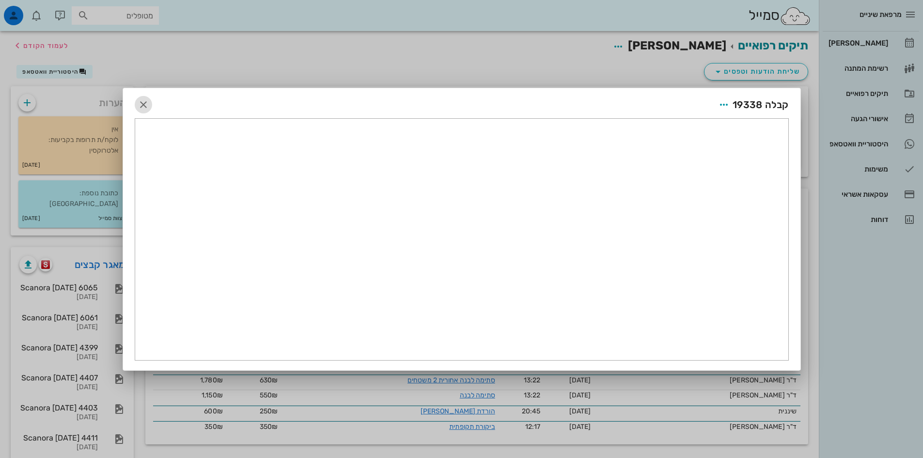
click at [143, 106] on icon "button" at bounding box center [144, 105] width 12 height 12
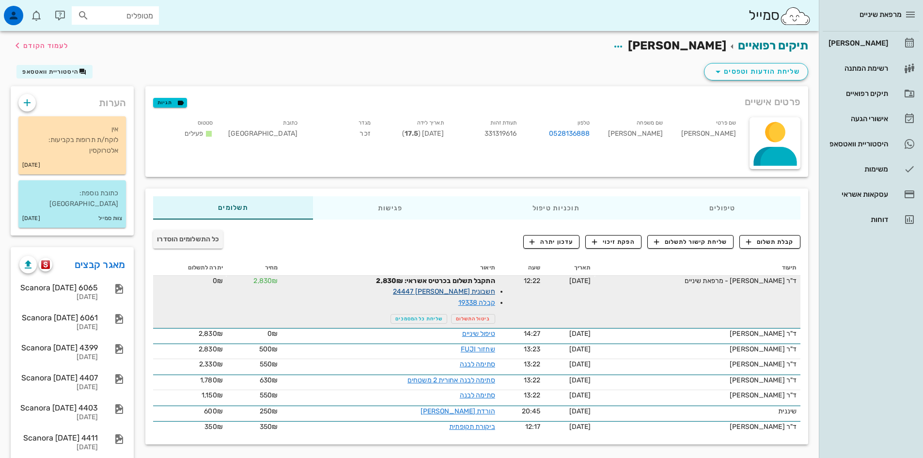
click at [481, 291] on link "חשבונית [PERSON_NAME] 24447" at bounding box center [444, 291] width 102 height 8
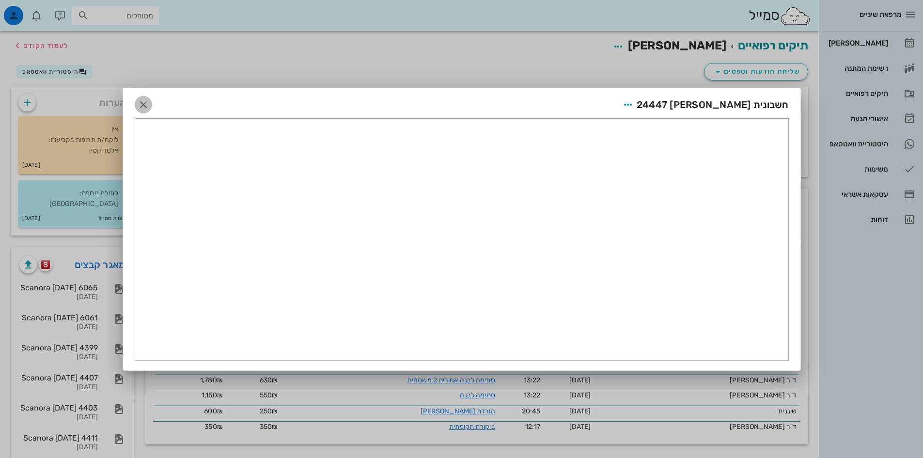
click at [143, 107] on icon "button" at bounding box center [144, 105] width 12 height 12
